Goal: Use online tool/utility: Use online tool/utility

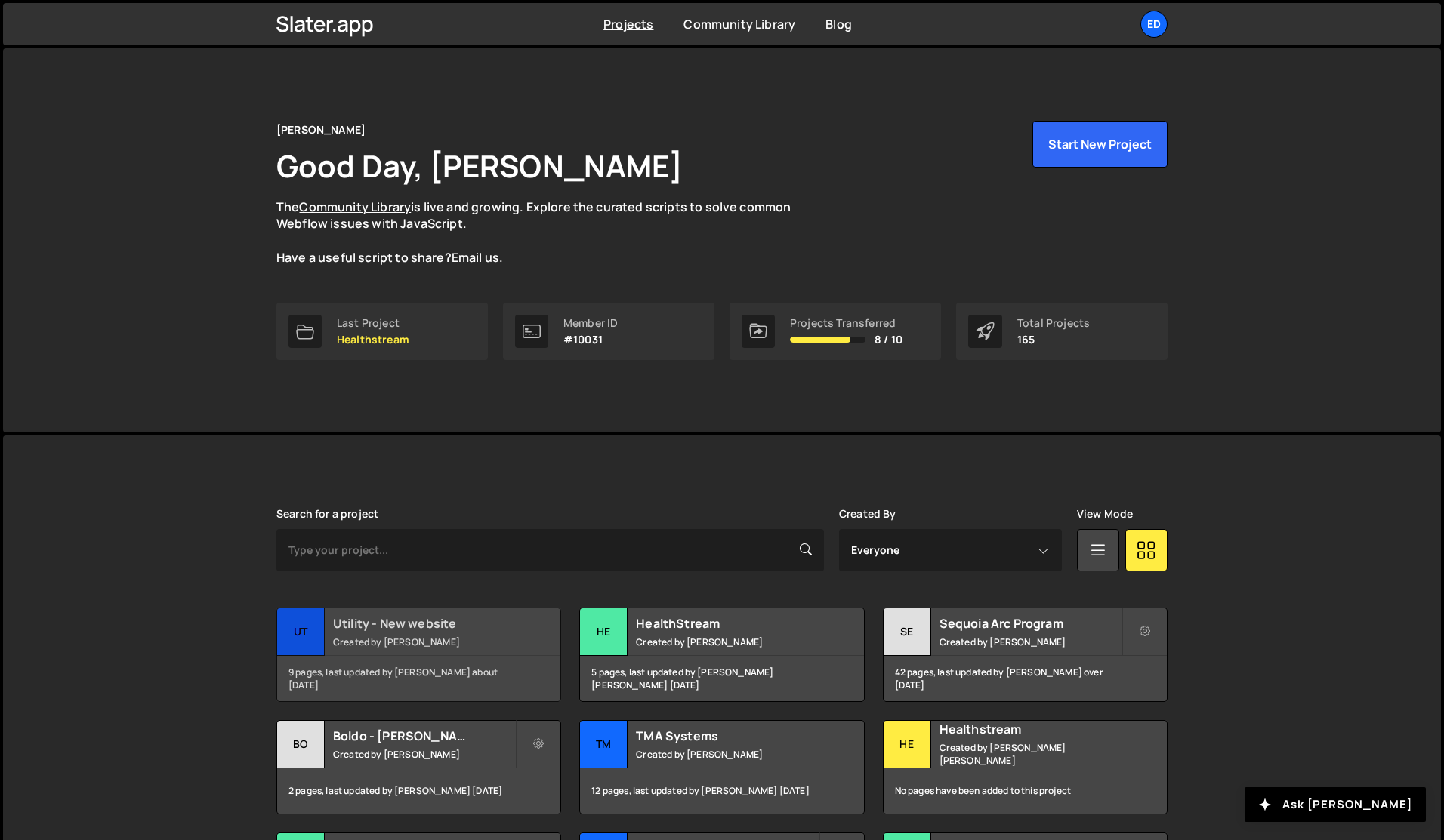
click at [395, 631] on h2 "Utility - New website" at bounding box center [423, 623] width 182 height 17
click at [384, 733] on h2 "Boldo - [PERSON_NAME] Example" at bounding box center [423, 736] width 182 height 17
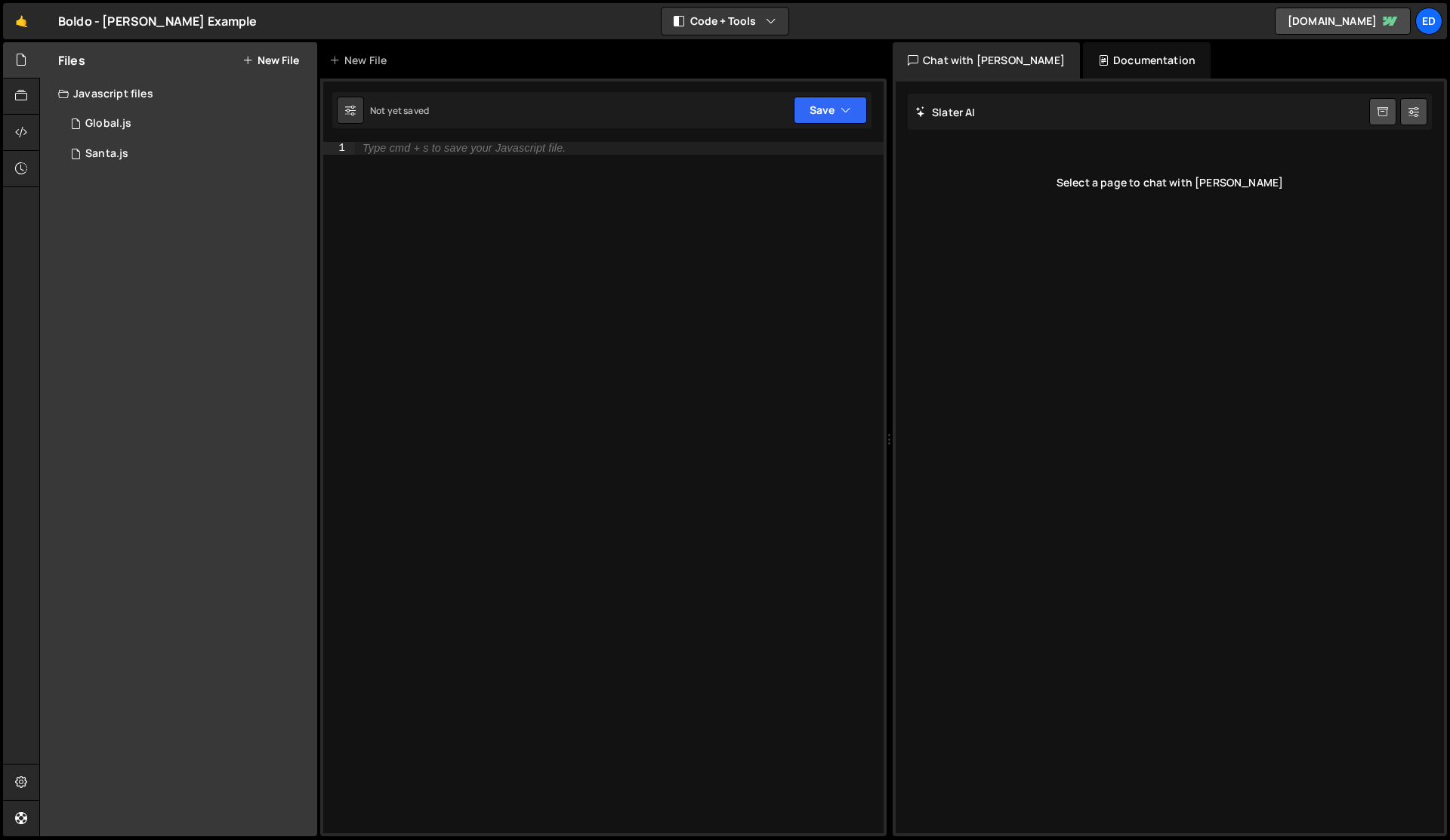
click at [409, 235] on div "Type cmd + s to save your Javascript file." at bounding box center [619, 500] width 529 height 716
click at [102, 114] on div "1 Global.js 0" at bounding box center [187, 124] width 259 height 30
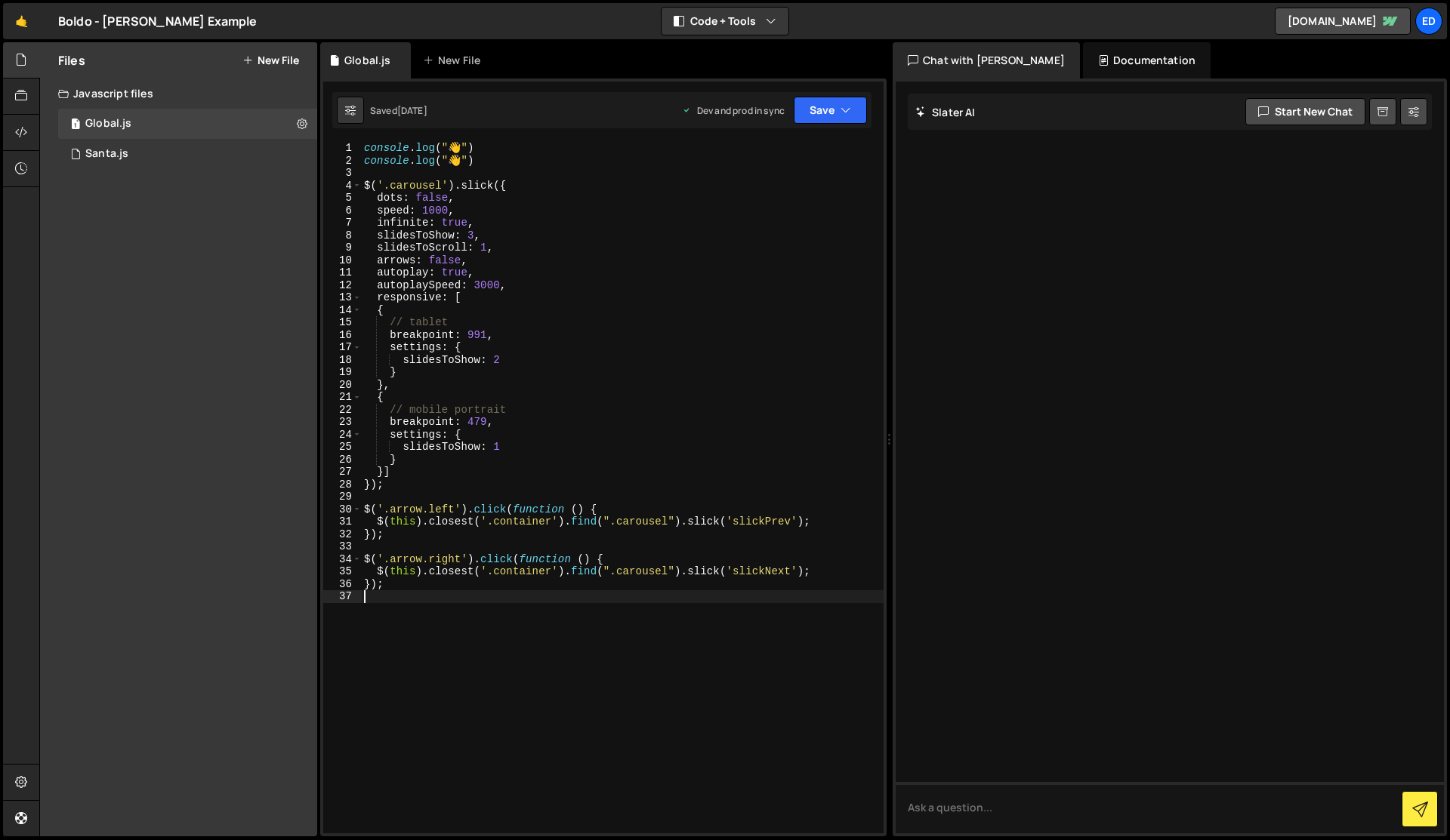
click at [515, 601] on div "console . log ( " 👋 " ) console . log ( " 👋 " ) $ ( '.carousel' ) . slick ({ do…" at bounding box center [623, 500] width 523 height 716
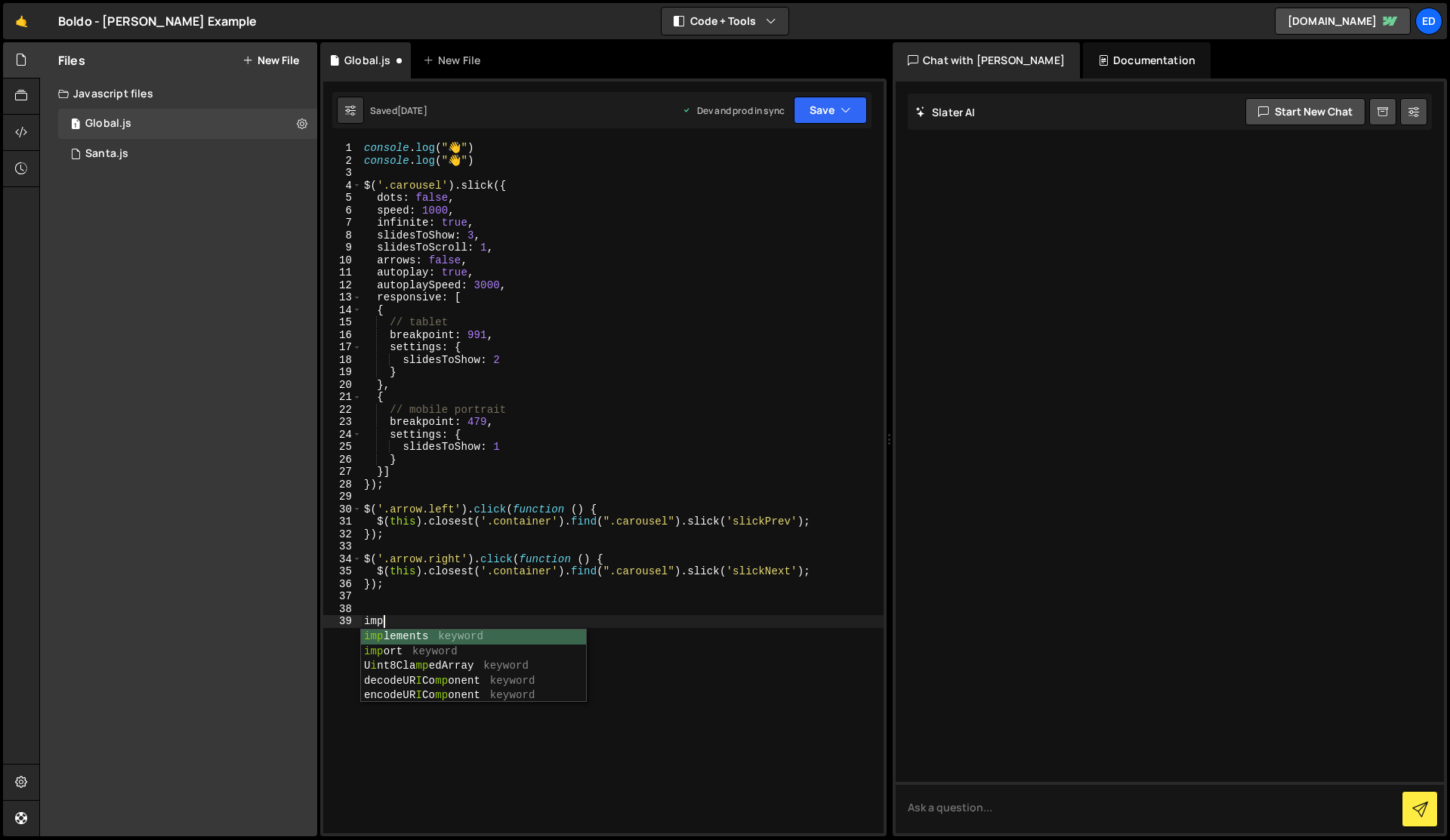
type textarea "i"
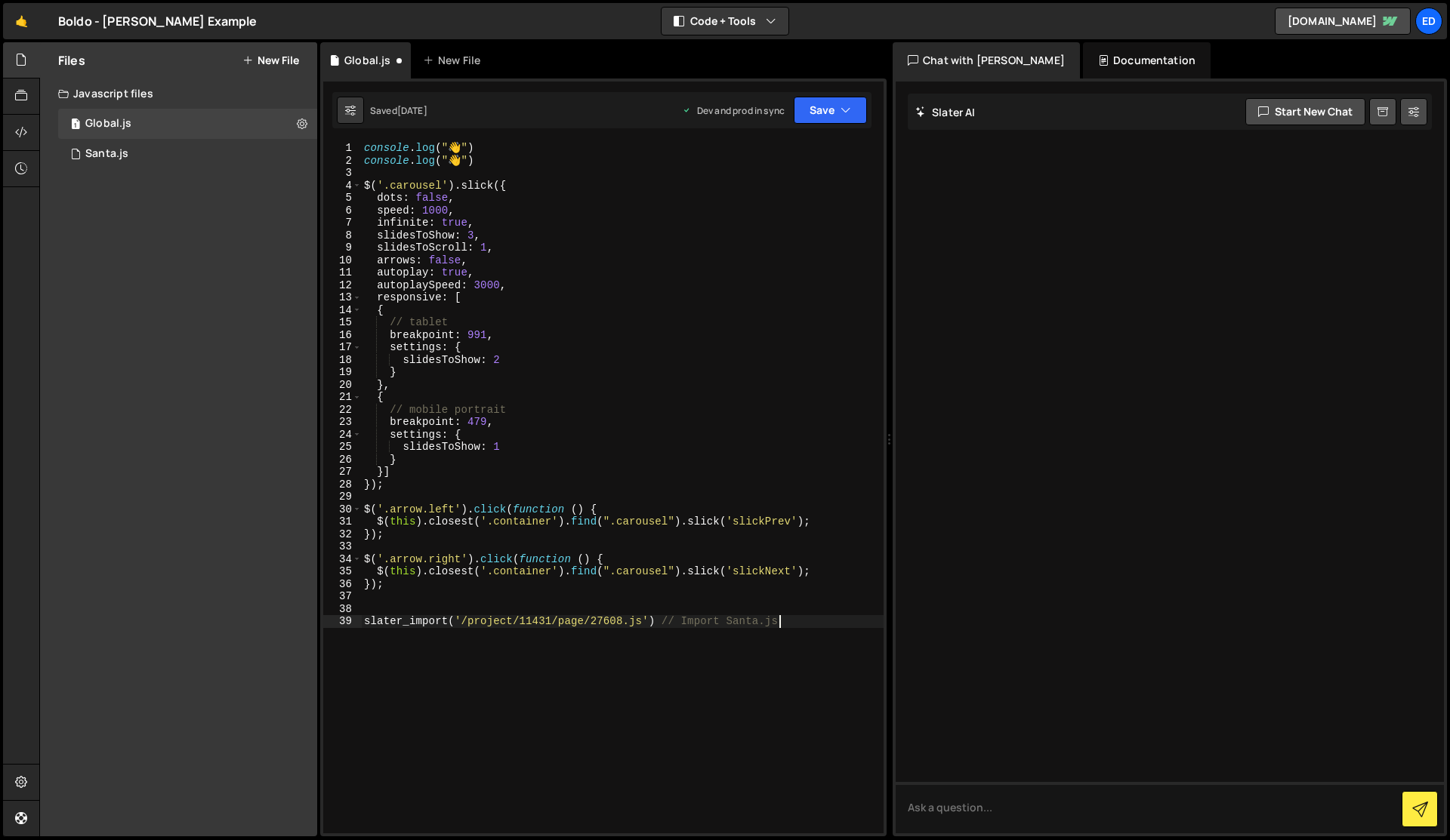
click at [606, 621] on div "console . log ( " 👋 " ) console . log ( " 👋 " ) $ ( '.carousel' ) . slick ({ do…" at bounding box center [623, 500] width 523 height 716
click at [686, 584] on div "console . log ( " 👋 " ) console . log ( " 👋 " ) $ ( '.carousel' ) . slick ({ do…" at bounding box center [623, 500] width 523 height 716
drag, startPoint x: 627, startPoint y: 610, endPoint x: 644, endPoint y: 672, distance: 64.3
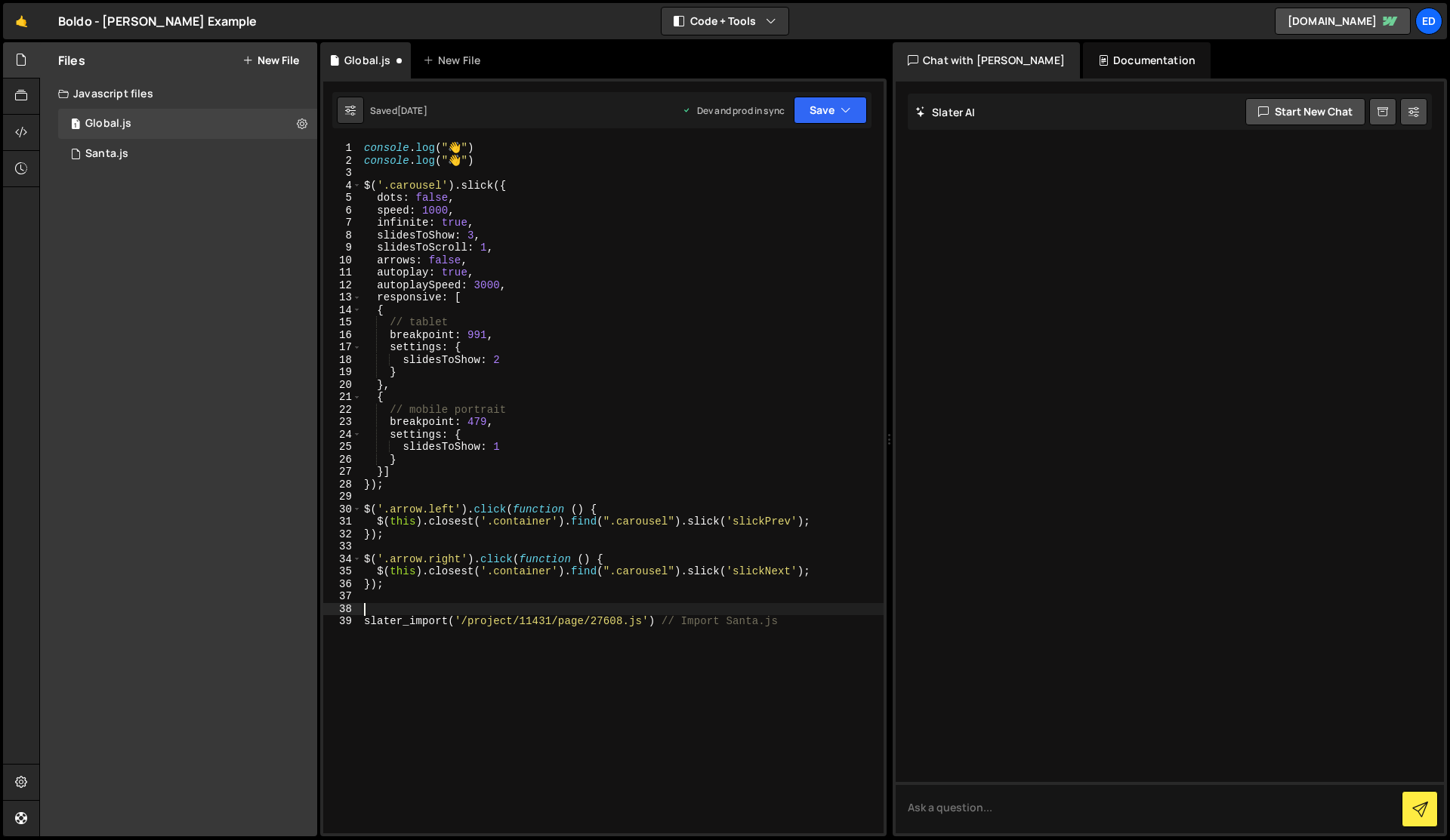
click at [644, 672] on div "console . log ( " 👋 " ) console . log ( " 👋 " ) $ ( '.carousel' ) . slick ({ do…" at bounding box center [623, 500] width 523 height 716
type textarea "slater_import('/project/11431/page/27608.js') // Import Santa.js"
type textarea "});"
click at [483, 619] on div "console . log ( " 👋 " ) console . log ( " 👋 " ) $ ( '.carousel' ) . slick ({ do…" at bounding box center [622, 500] width 522 height 716
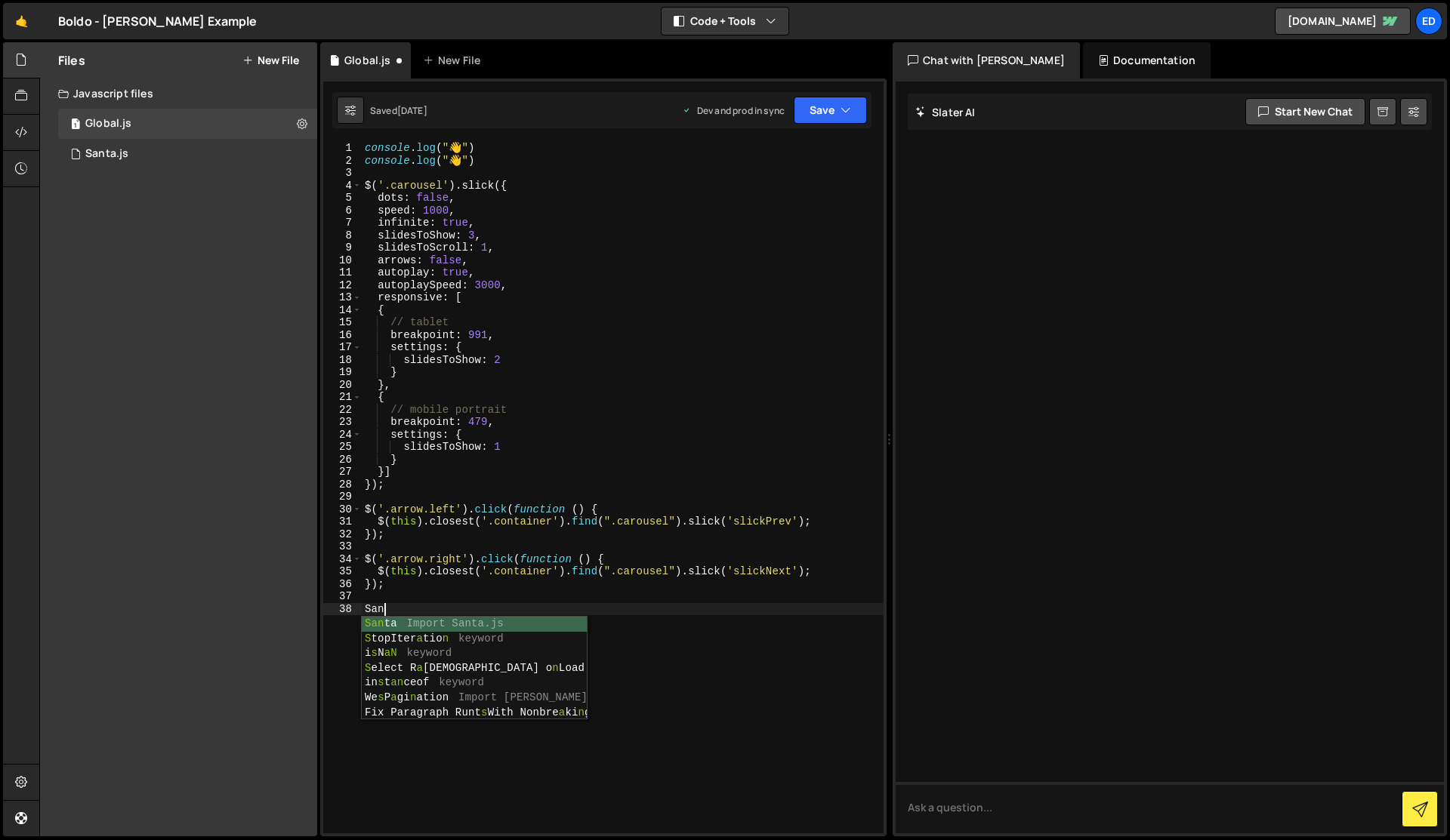
scroll to position [0, 1]
click at [469, 623] on div "Sant a Import Santa.js We s P a gi n a t ion Import Wes Pagination.js" at bounding box center [474, 647] width 225 height 59
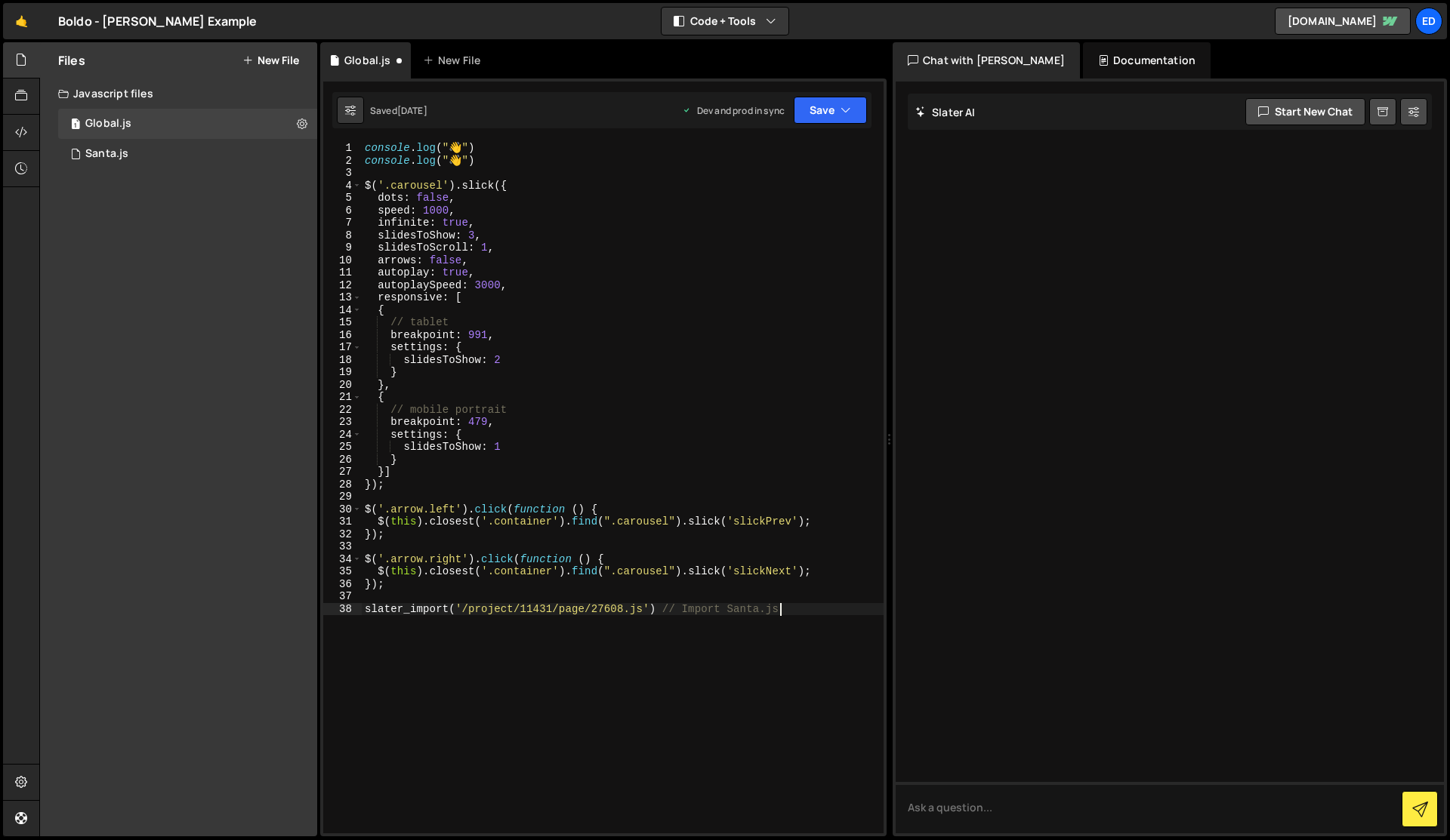
type textarea "slater_import('/project/11431/page/27608.js') // Import Santa.js"
